Goal: Check status: Check status

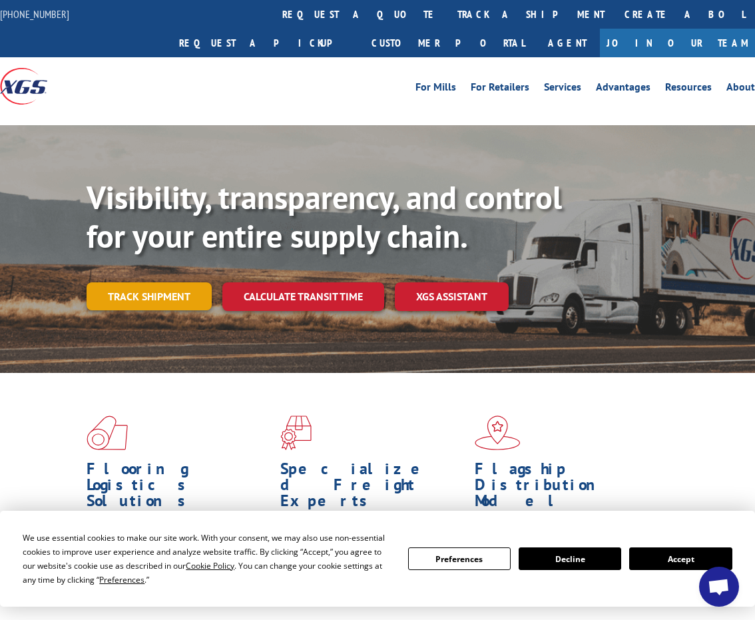
click at [124, 282] on link "Track shipment" at bounding box center [149, 296] width 125 height 28
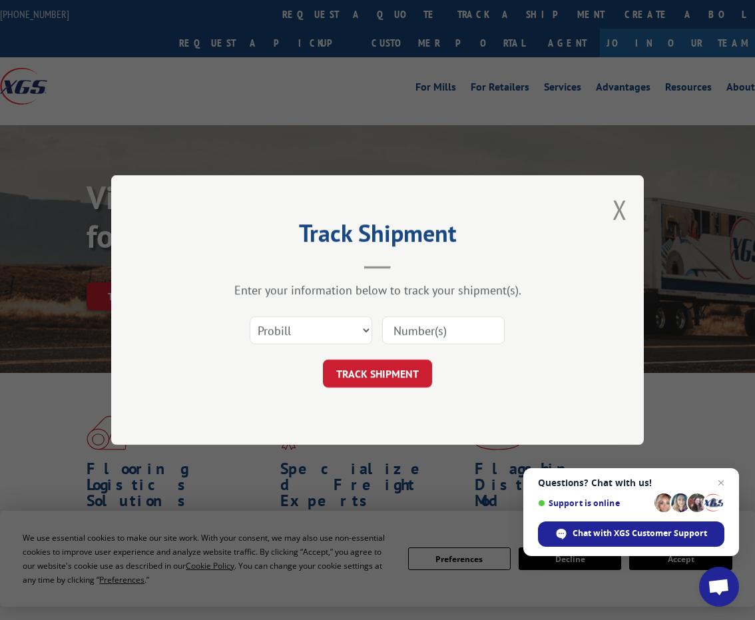
click at [413, 334] on input at bounding box center [443, 330] width 122 height 28
type input "50866664"
click at [377, 373] on button "TRACK SHIPMENT" at bounding box center [377, 373] width 109 height 28
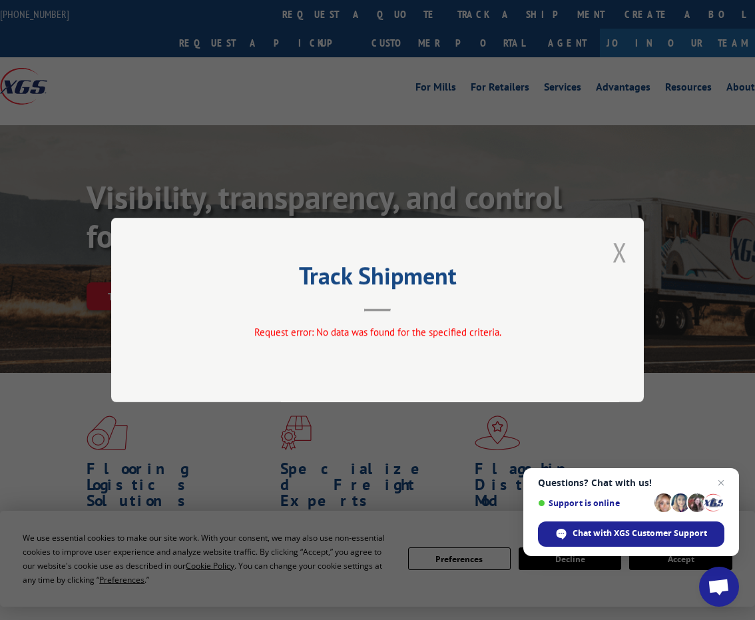
click at [619, 254] on button "Close modal" at bounding box center [619, 251] width 15 height 35
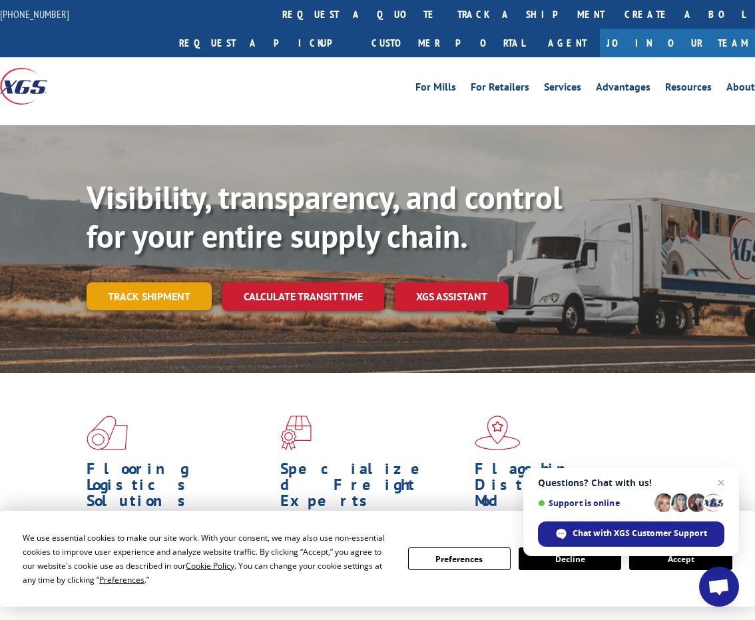
click at [119, 282] on link "Track shipment" at bounding box center [149, 296] width 125 height 28
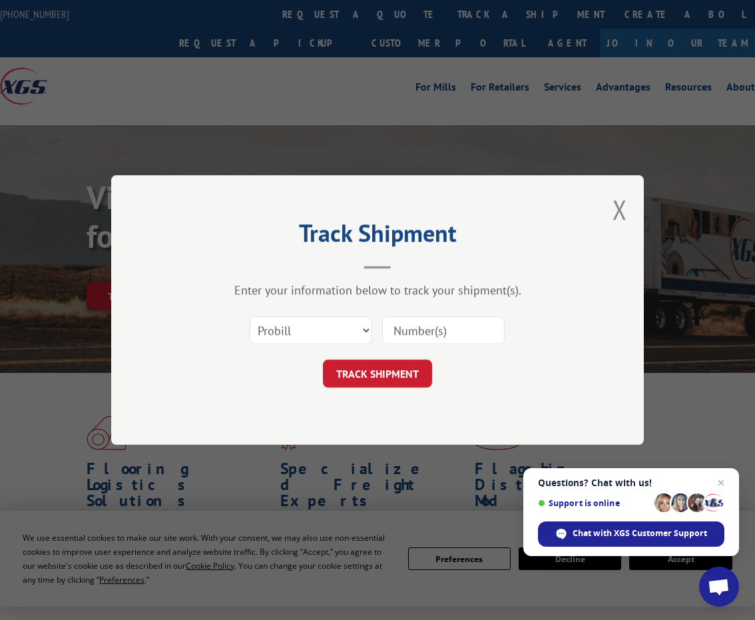
click at [425, 330] on input at bounding box center [443, 330] width 122 height 28
type input "50866664"
click at [363, 327] on select "Select category... Probill BOL PO" at bounding box center [311, 330] width 122 height 28
select select "bol"
click at [250, 316] on select "Select category... Probill BOL PO" at bounding box center [311, 330] width 122 height 28
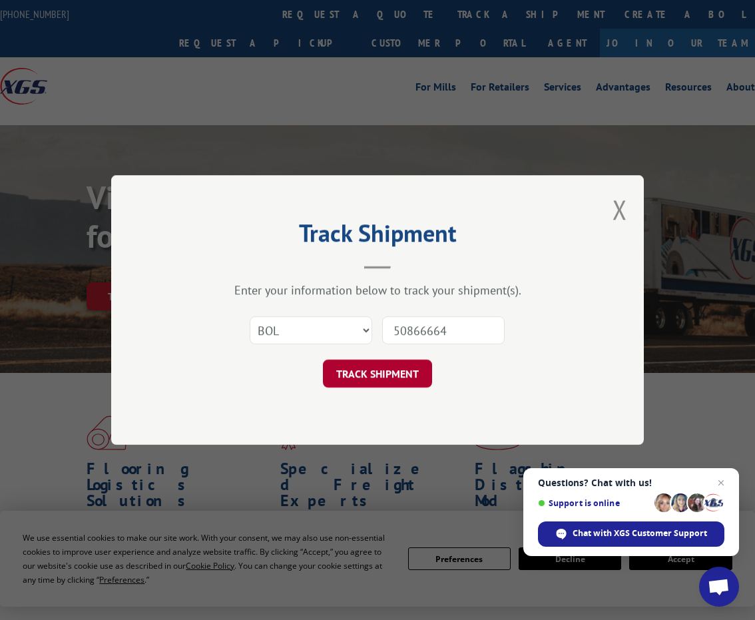
click at [403, 371] on button "TRACK SHIPMENT" at bounding box center [377, 373] width 109 height 28
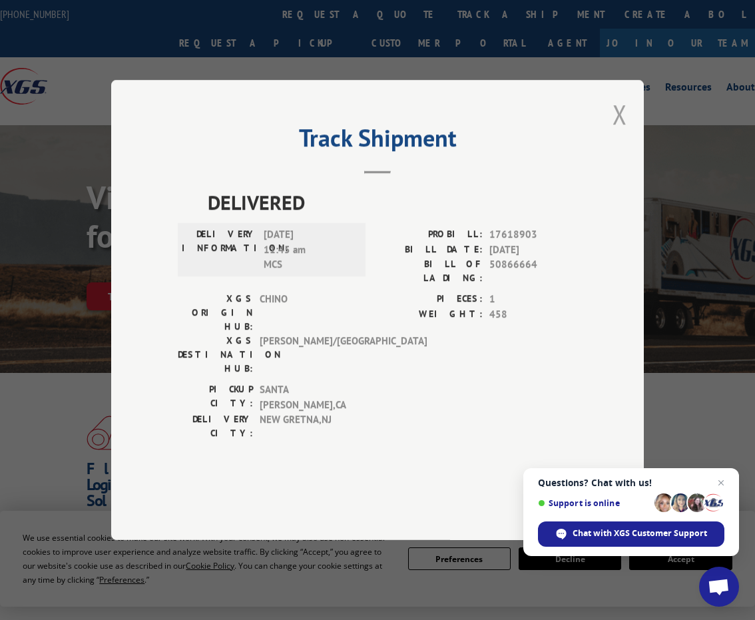
click at [624, 132] on button "Close modal" at bounding box center [619, 114] width 15 height 35
